Goal: Navigation & Orientation: Find specific page/section

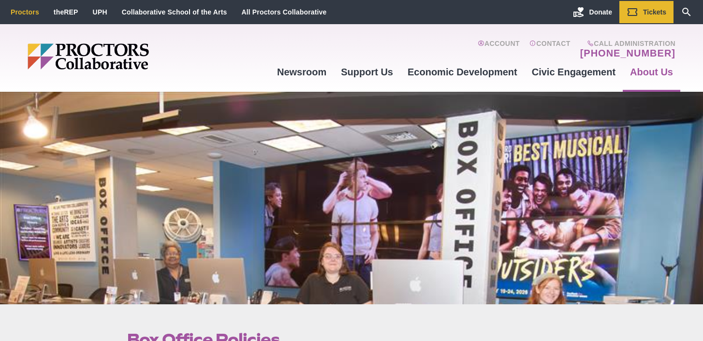
click at [15, 14] on link "Proctors" at bounding box center [25, 12] width 29 height 8
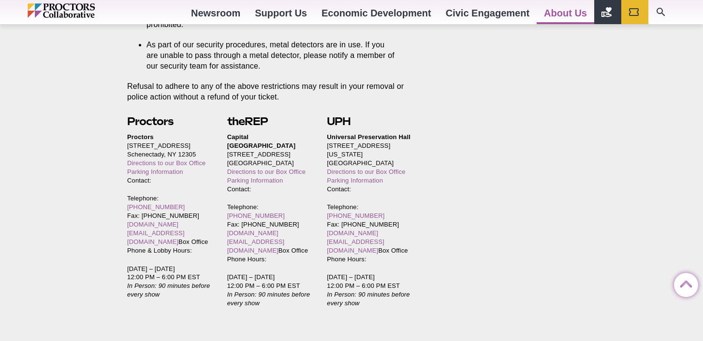
scroll to position [2127, 0]
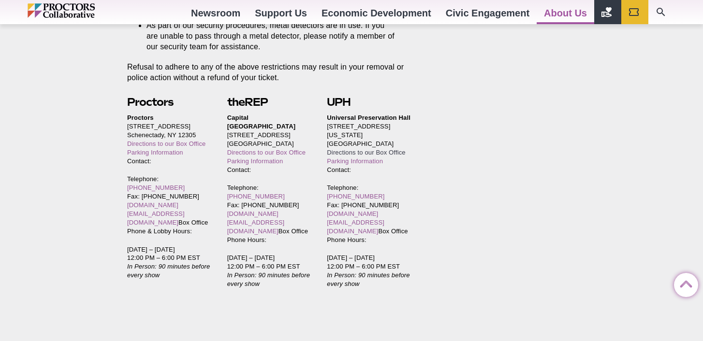
click at [404, 149] on link "Directions to our Box Office" at bounding box center [366, 152] width 78 height 7
